Goal: Task Accomplishment & Management: Complete application form

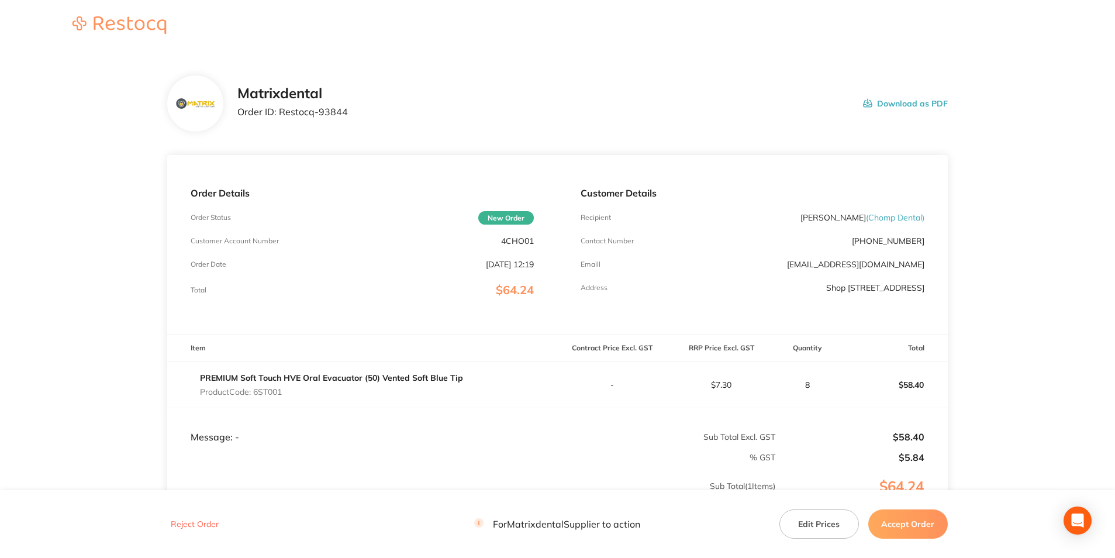
click at [921, 524] on button "Accept Order" at bounding box center [907, 523] width 79 height 29
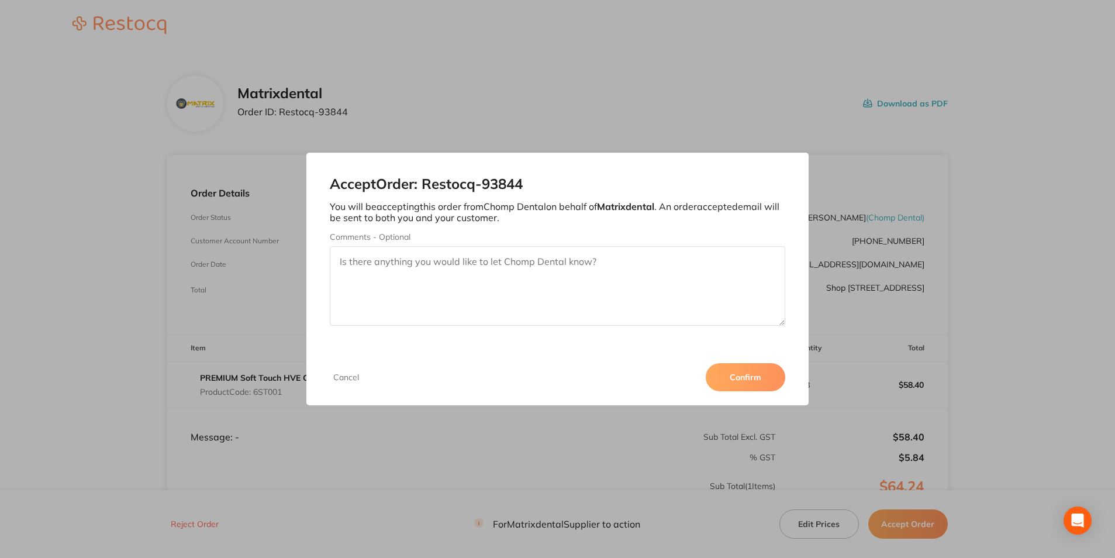
click at [375, 262] on textarea "Comments - Optional" at bounding box center [557, 285] width 455 height 79
click at [366, 265] on textarea "Thankyou" at bounding box center [557, 285] width 455 height 79
click at [449, 264] on textarea "Thank you" at bounding box center [557, 285] width 455 height 79
type textarea "Thank you"
click at [766, 386] on button "Confirm" at bounding box center [744, 377] width 79 height 28
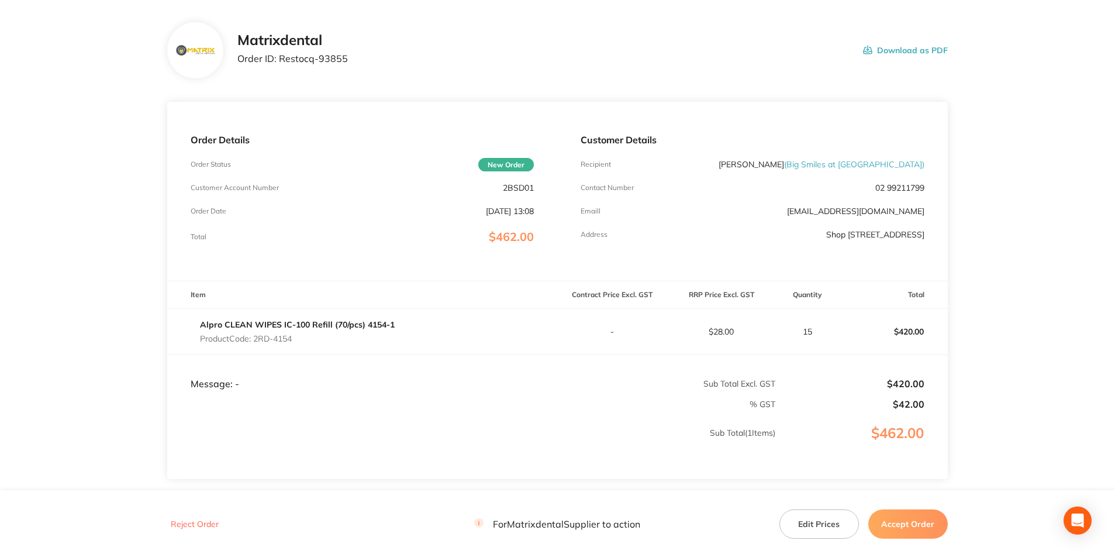
scroll to position [117, 0]
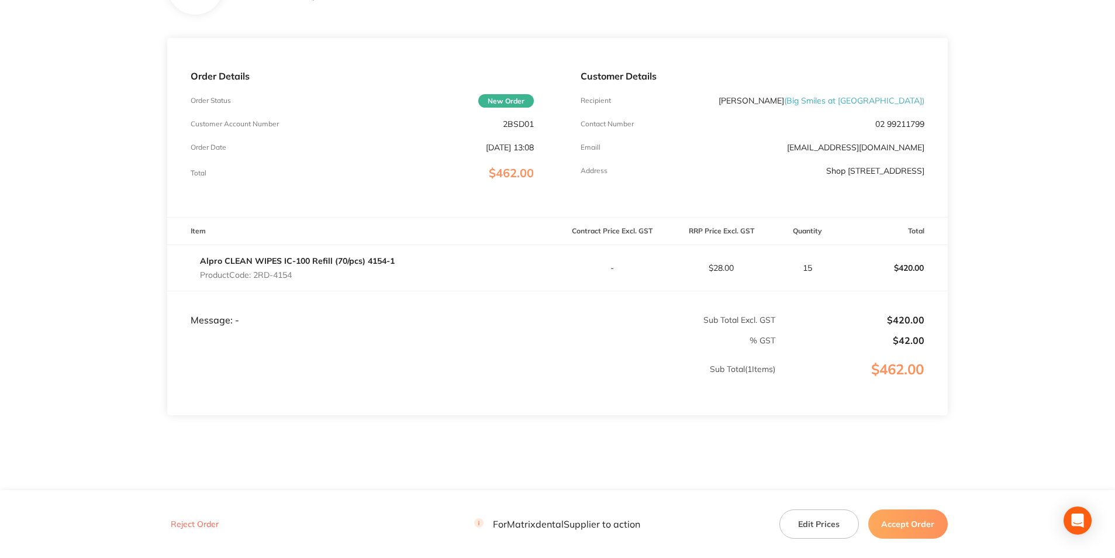
click at [926, 517] on button "Accept Order" at bounding box center [907, 523] width 79 height 29
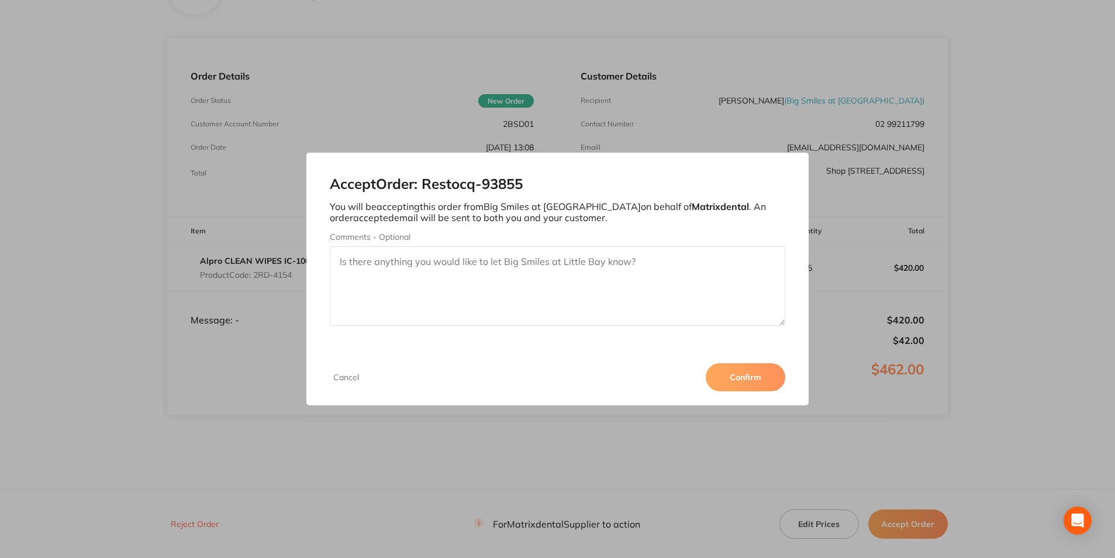
click at [449, 247] on textarea "Comments - Optional" at bounding box center [557, 285] width 455 height 79
type textarea "Thank you"
click at [756, 375] on button "Confirm" at bounding box center [744, 377] width 79 height 28
